Goal: Information Seeking & Learning: Check status

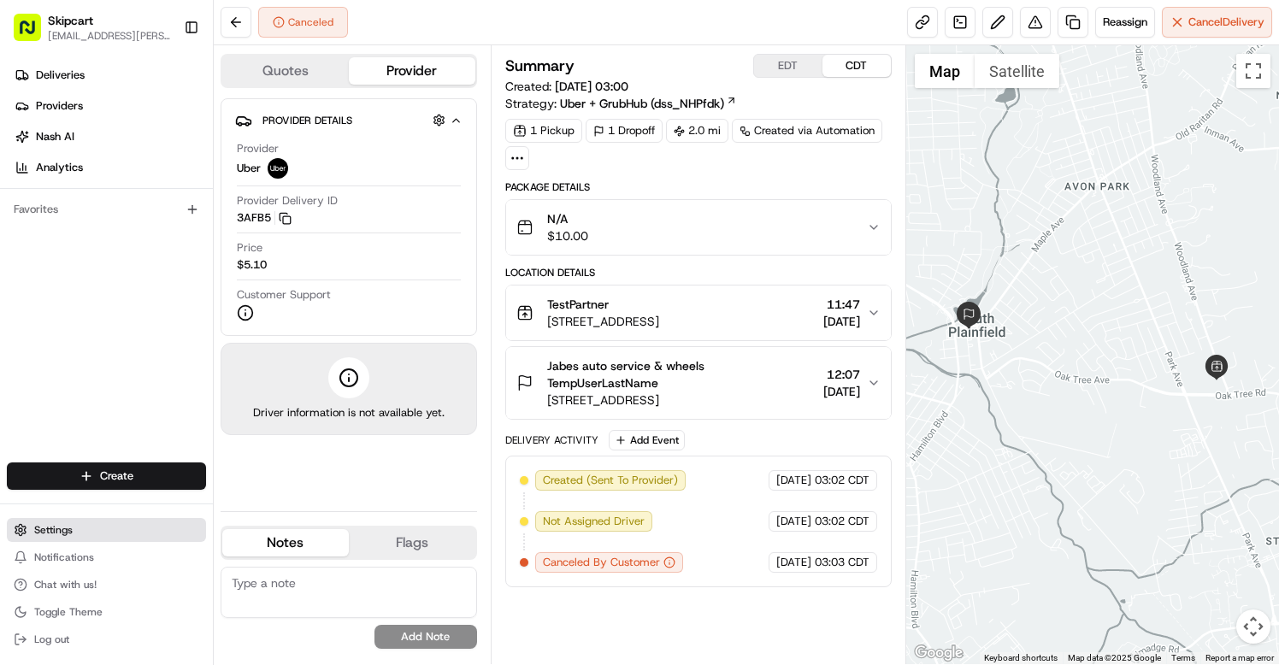
click at [38, 529] on span "Settings" at bounding box center [53, 530] width 38 height 14
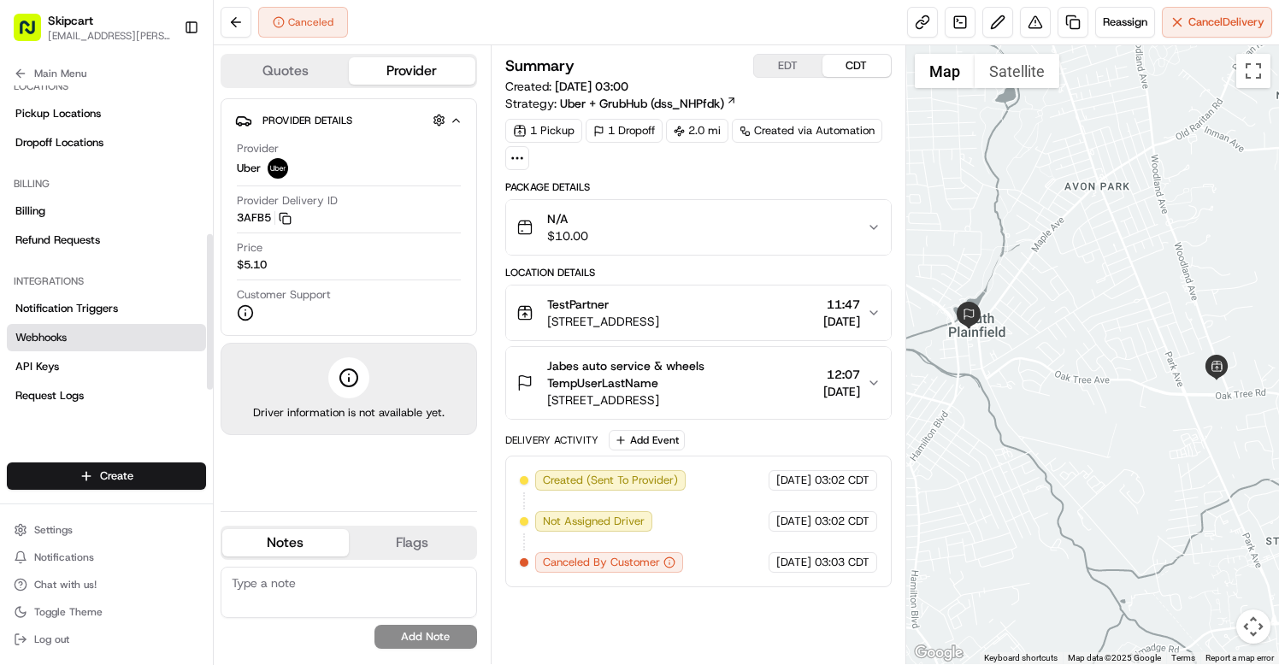
scroll to position [349, 0]
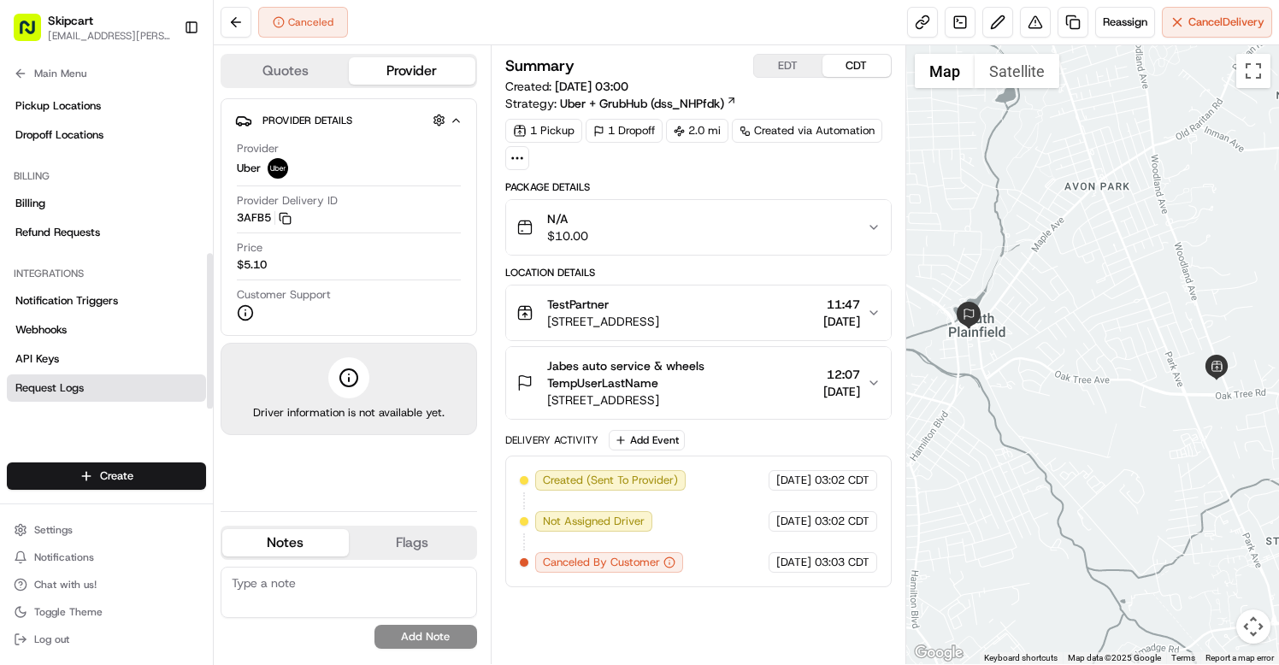
click at [79, 386] on span "Request Logs" at bounding box center [49, 387] width 68 height 15
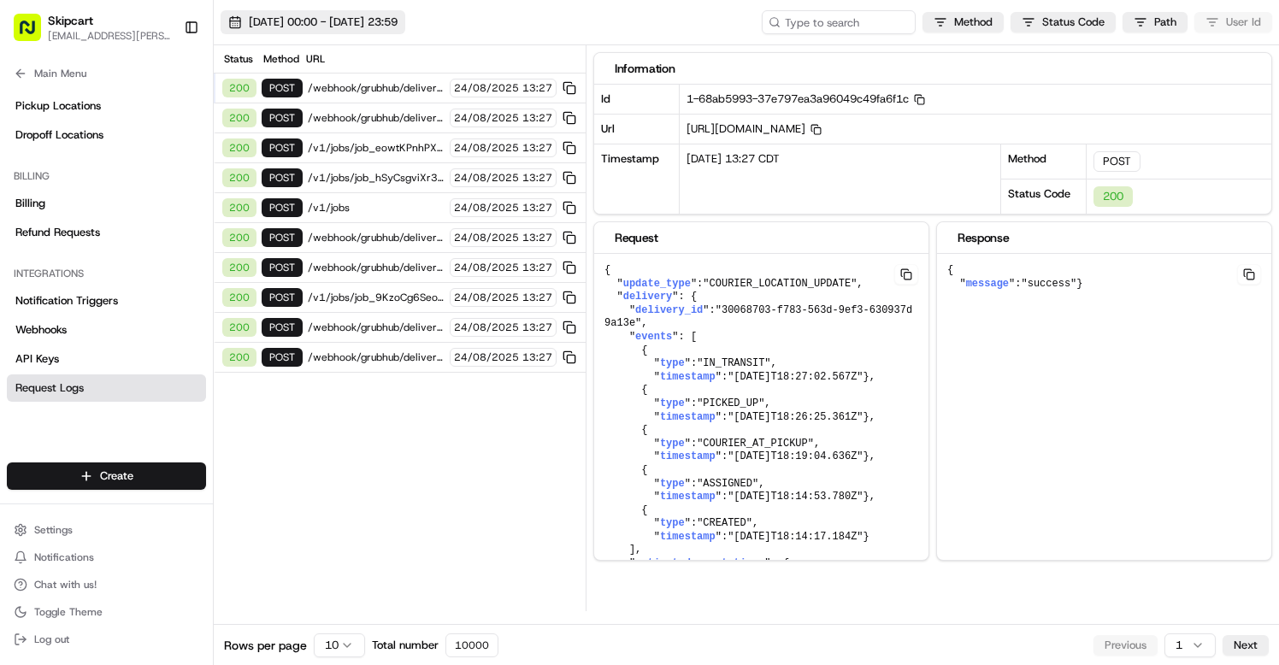
click at [301, 26] on span "[DATE] 00:00 - [DATE] 23:59" at bounding box center [323, 22] width 149 height 15
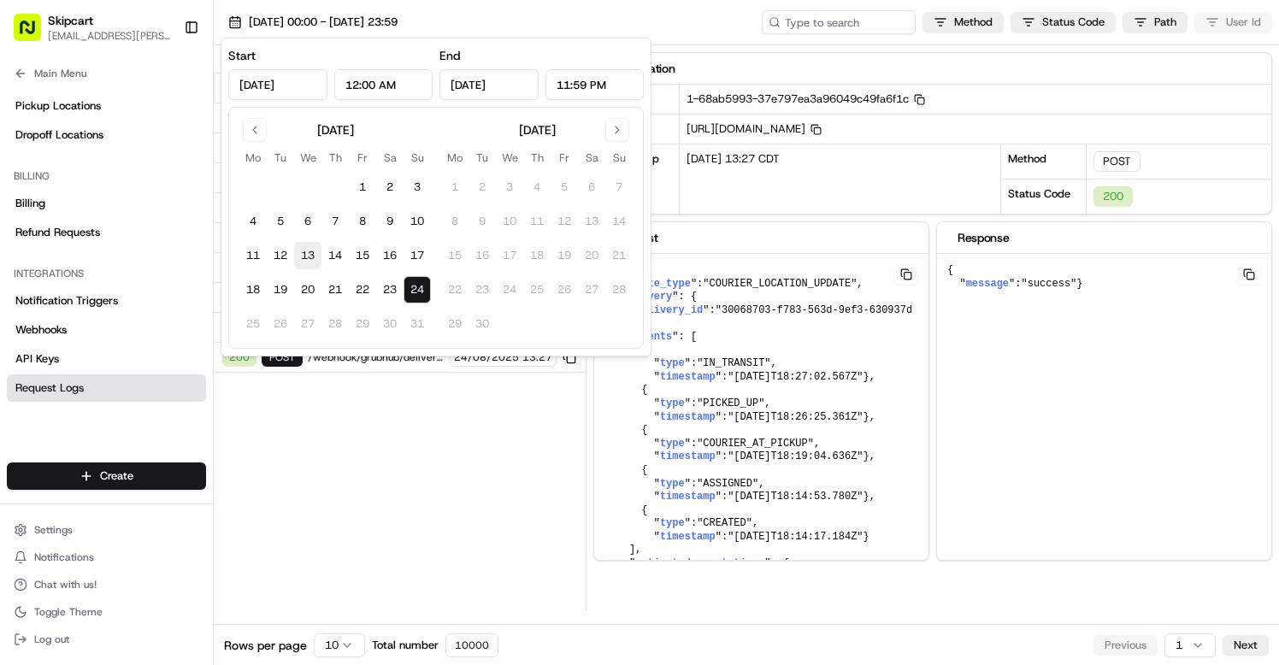
click at [313, 264] on button "13" at bounding box center [307, 255] width 27 height 27
type input "[DATE]"
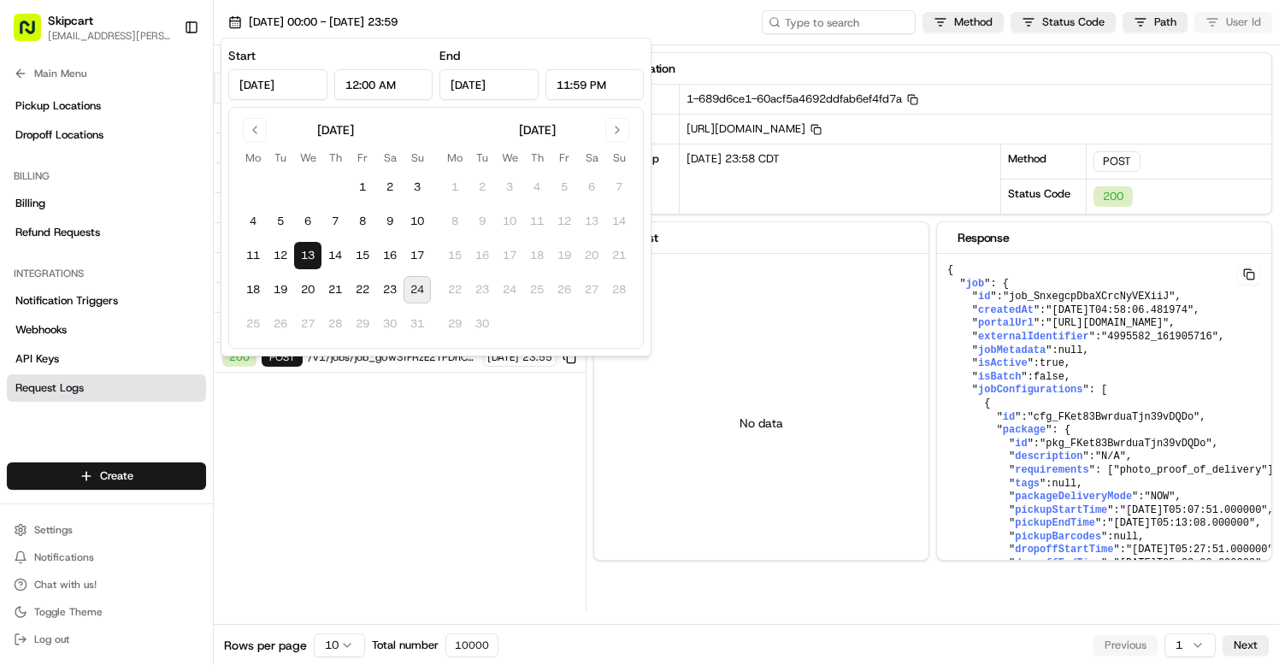
click at [500, 86] on input "[DATE]" at bounding box center [488, 84] width 99 height 31
click at [357, 293] on button "22" at bounding box center [362, 289] width 27 height 27
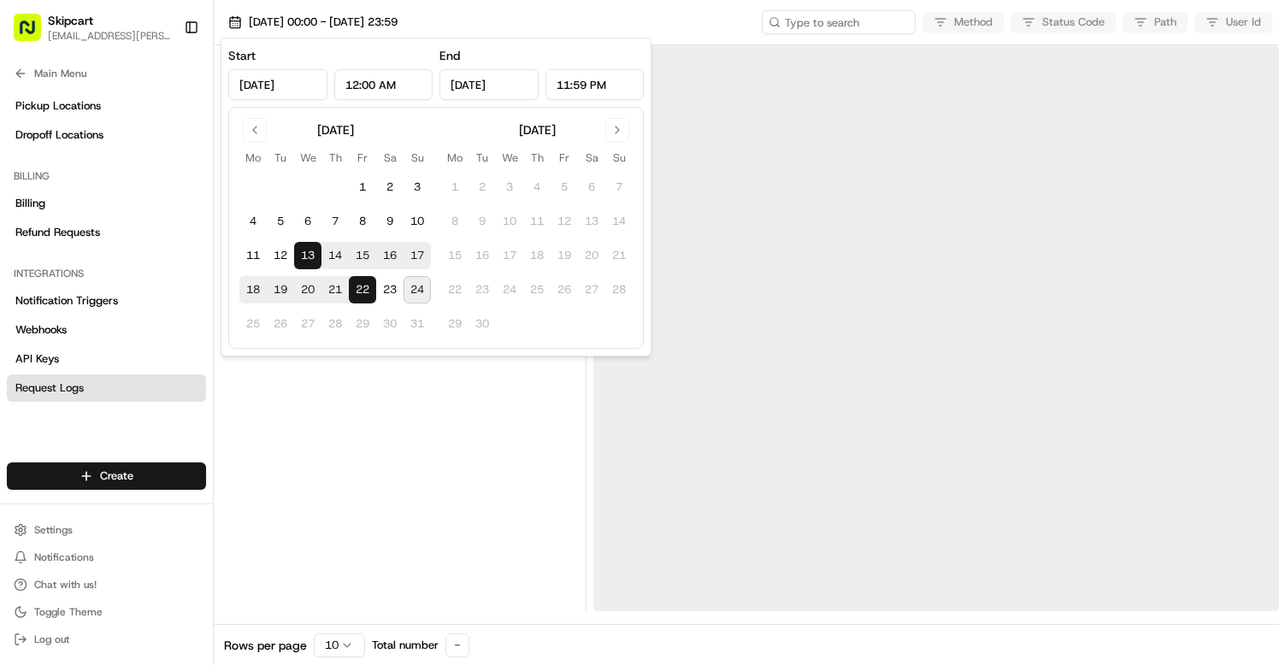
type input "[DATE]"
click at [827, 16] on input at bounding box center [812, 22] width 205 height 24
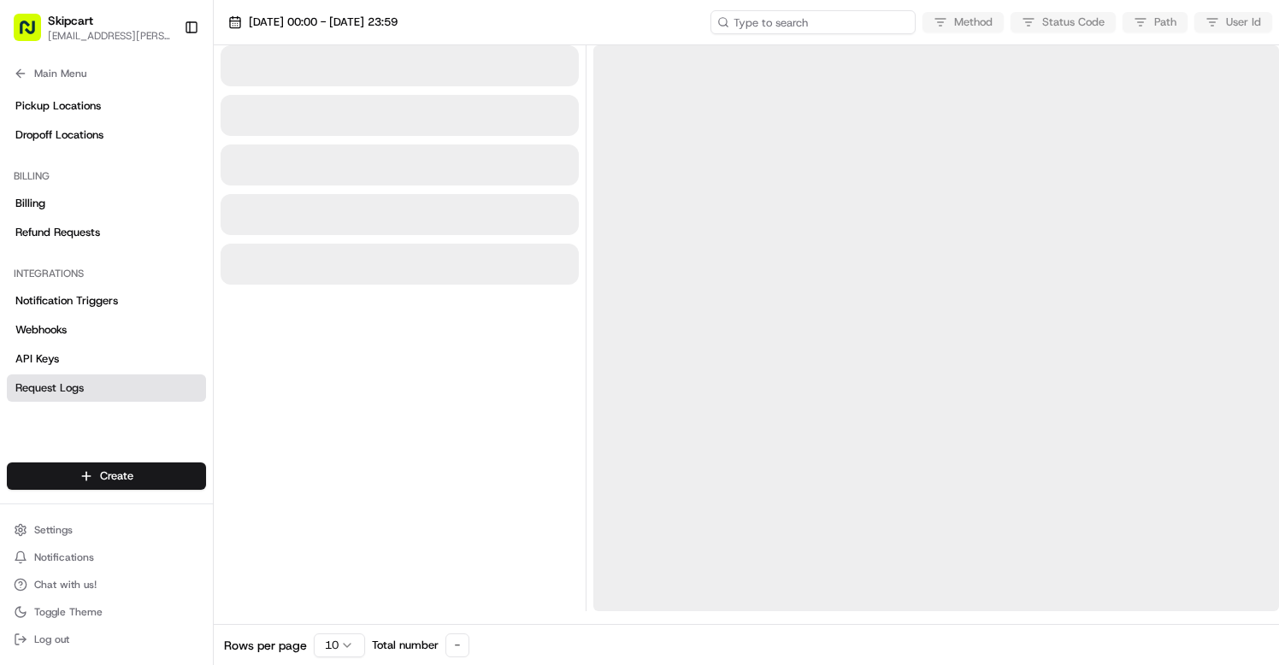
paste input "job_HXa3DQ3CWfq3tt62C5gMya"
type input "job_HXa3DQ3CWfq3tt62C5gMya"
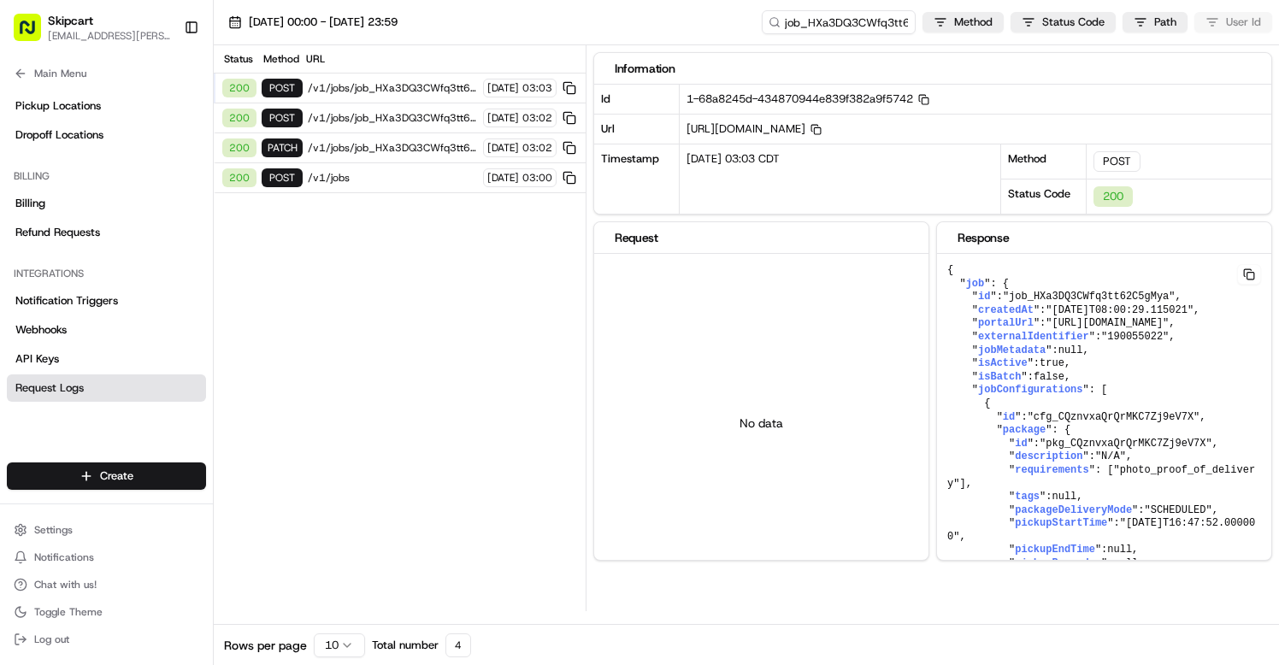
click at [350, 191] on div "200 POST /v1/jobs [DATE] 03:00" at bounding box center [400, 178] width 372 height 30
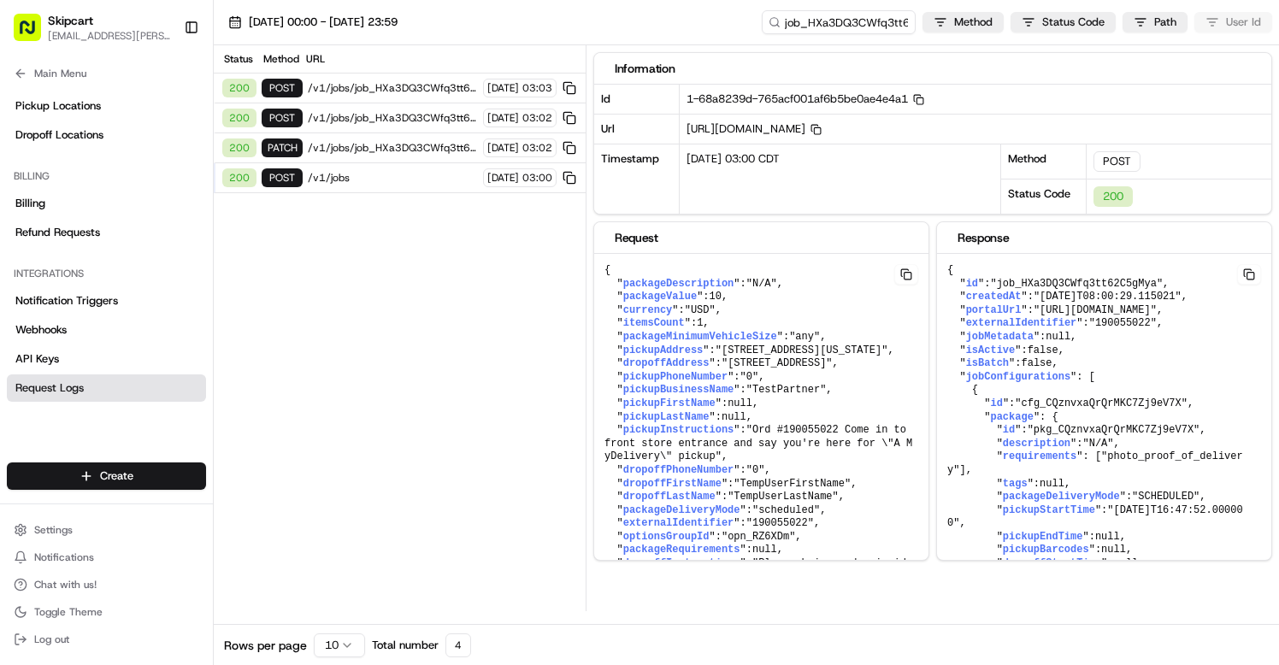
click at [353, 182] on span "/v1/jobs" at bounding box center [393, 178] width 170 height 14
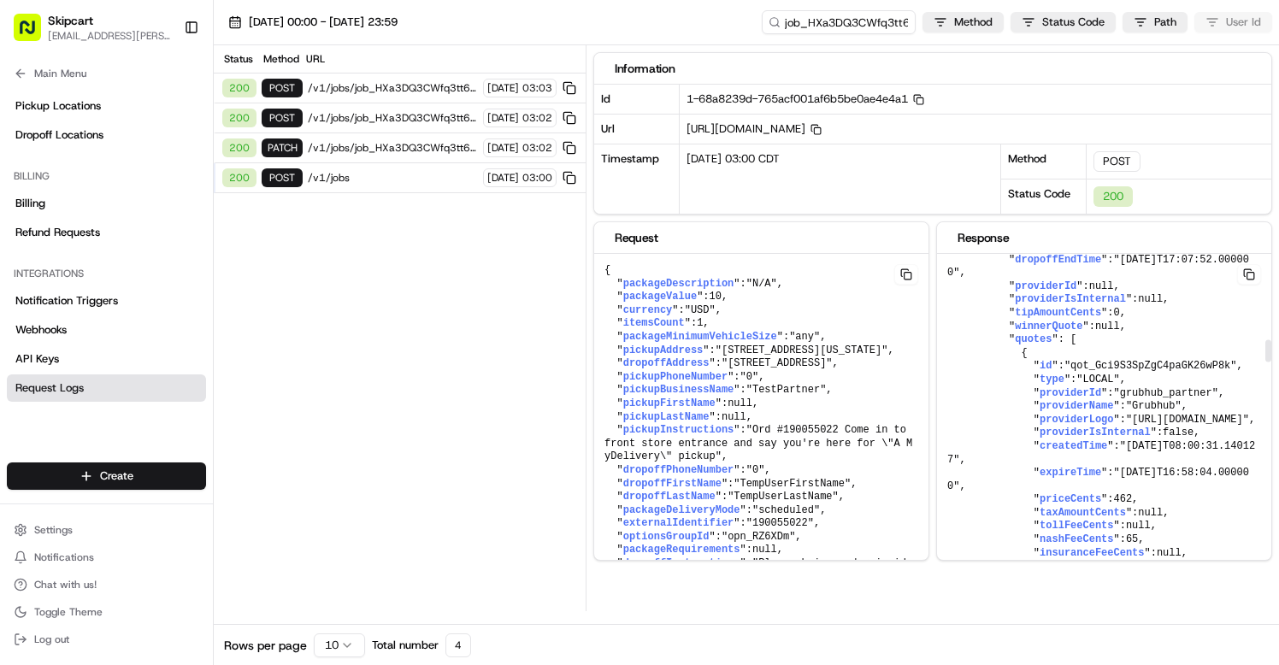
scroll to position [1305, 0]
click at [1177, 278] on span ""[DATE]T17:07:52.000000"" at bounding box center [1098, 265] width 302 height 26
